Goal: Transaction & Acquisition: Subscribe to service/newsletter

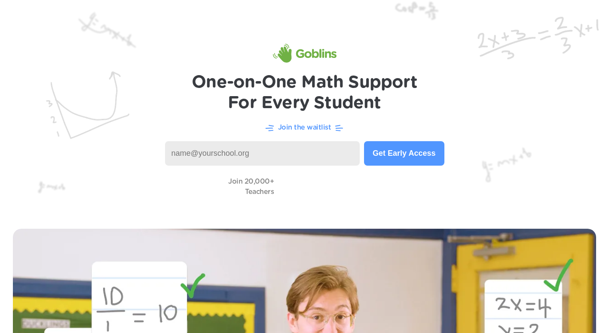
click at [391, 153] on button "Get Early Access" at bounding box center [404, 153] width 80 height 24
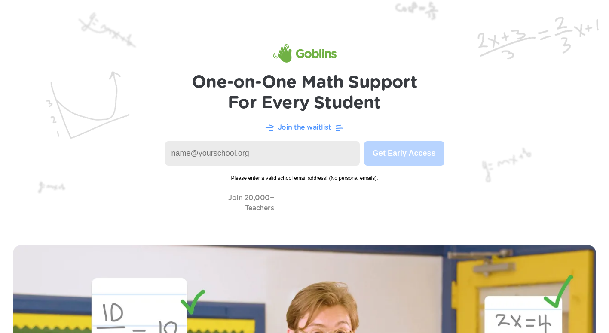
click at [298, 130] on p "Join the waitlist" at bounding box center [304, 127] width 53 height 10
click at [242, 148] on input at bounding box center [262, 153] width 195 height 24
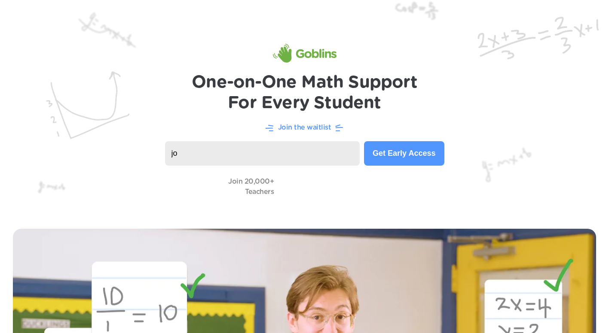
type input "j"
type input "joseph@smnhs.org"
click at [393, 161] on button "Get Early Access" at bounding box center [404, 153] width 80 height 24
click at [385, 155] on button "Get Early Access" at bounding box center [404, 153] width 80 height 24
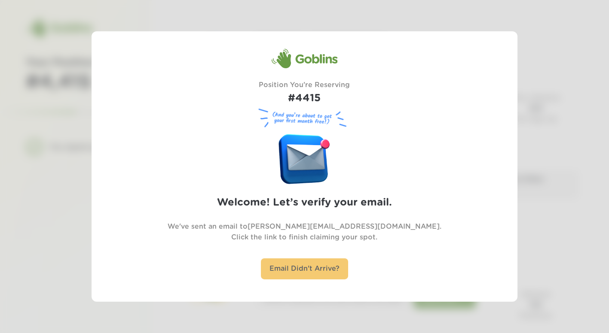
click at [310, 265] on div "Email Didn't Arrive?" at bounding box center [304, 269] width 87 height 21
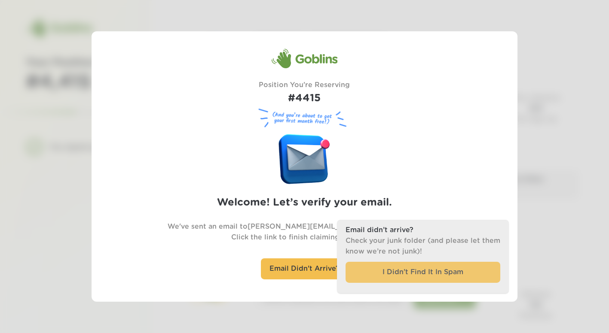
click at [393, 272] on div "I Didn’t Find It In Spam" at bounding box center [422, 272] width 155 height 21
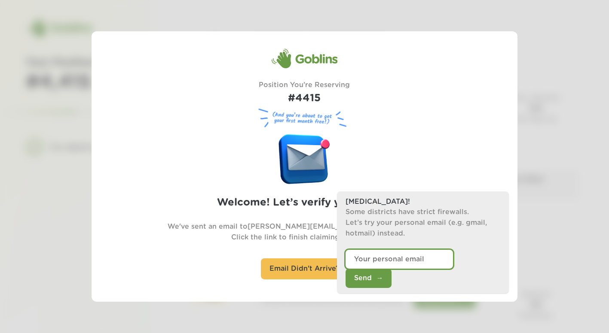
click at [362, 269] on input "email" at bounding box center [398, 259] width 107 height 19
click at [191, 164] on div "Goblins Position You're Reserving #4415 (And you’re about to get your first mon…" at bounding box center [304, 167] width 361 height 236
click at [365, 97] on div "Goblins Position You're Reserving #4415 (And you’re about to get your first mon…" at bounding box center [304, 167] width 361 height 236
click at [367, 93] on div "Goblins Position You're Reserving #4415 (And you’re about to get your first mon…" at bounding box center [304, 167] width 361 height 236
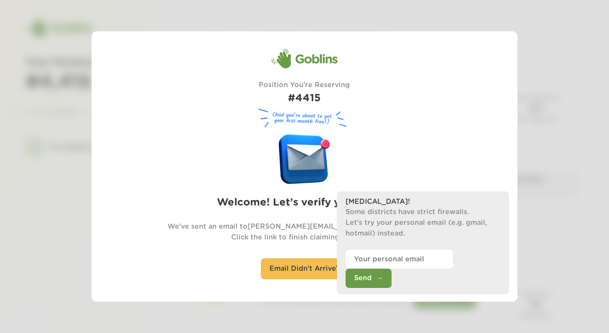
drag, startPoint x: 367, startPoint y: 93, endPoint x: 534, endPoint y: 87, distance: 167.3
click at [534, 87] on div at bounding box center [304, 166] width 609 height 333
click at [391, 281] on button "Send" at bounding box center [368, 278] width 46 height 19
click at [394, 269] on input "email" at bounding box center [398, 259] width 107 height 19
type input "joseph.forte@deped.gov.ph"
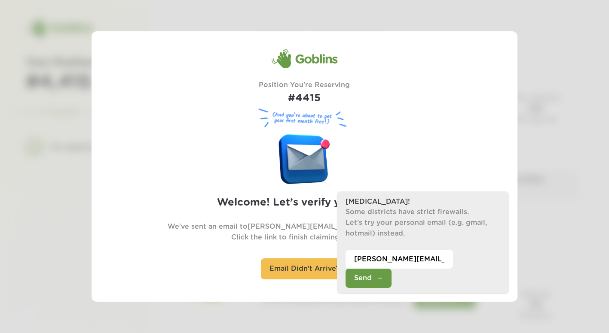
click at [391, 278] on button "Send" at bounding box center [368, 278] width 46 height 19
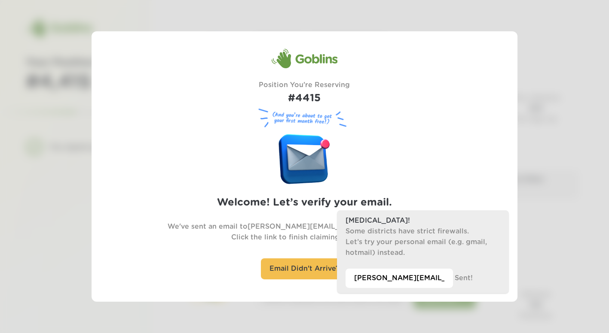
click at [466, 281] on div "Plan B! Some districts have strict firewalls. Let’s try your personal email (e.…" at bounding box center [423, 252] width 172 height 83
click at [469, 137] on div "Goblins Position You're Reserving #4415 (And you’re about to get your first mon…" at bounding box center [304, 167] width 361 height 236
click at [270, 199] on h2 "Welcome! Let’s verify your email." at bounding box center [304, 203] width 175 height 16
click at [309, 273] on div "Email Didn't Arrive?" at bounding box center [304, 269] width 87 height 21
click at [463, 280] on div "Plan B! Some districts have strict firewalls. Let’s try your personal email (e.…" at bounding box center [423, 252] width 172 height 83
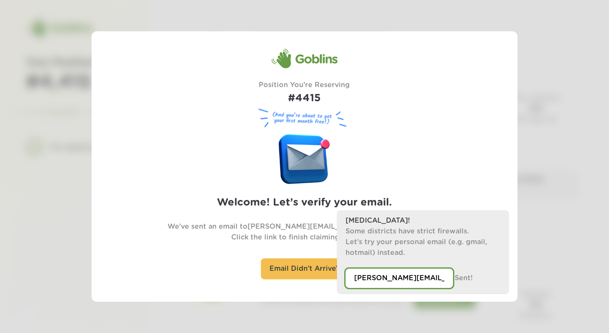
click at [383, 279] on input "joseph.forte@deped.gov.ph" at bounding box center [398, 278] width 107 height 19
click at [418, 156] on div "Goblins Position You're Reserving #4415 (And you’re about to get your first mon…" at bounding box center [304, 167] width 361 height 236
click at [463, 281] on div "Plan B! Some districts have strict firewalls. Let’s try your personal email (e.…" at bounding box center [423, 252] width 172 height 83
click at [254, 161] on div "Goblins Position You're Reserving #4415 (And you’re about to get your first mon…" at bounding box center [304, 167] width 361 height 236
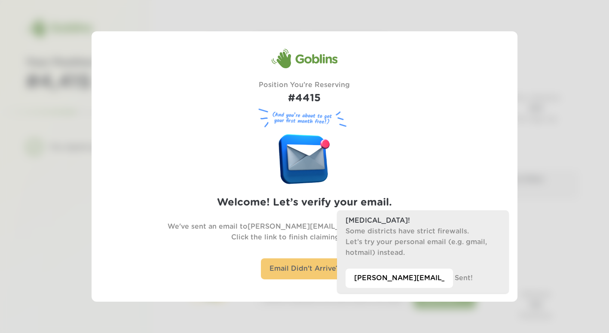
click at [304, 273] on div "Email Didn't Arrive?" at bounding box center [304, 269] width 87 height 21
click at [305, 272] on div "Email Didn't Arrive?" at bounding box center [304, 269] width 87 height 21
